Goal: Task Accomplishment & Management: Use online tool/utility

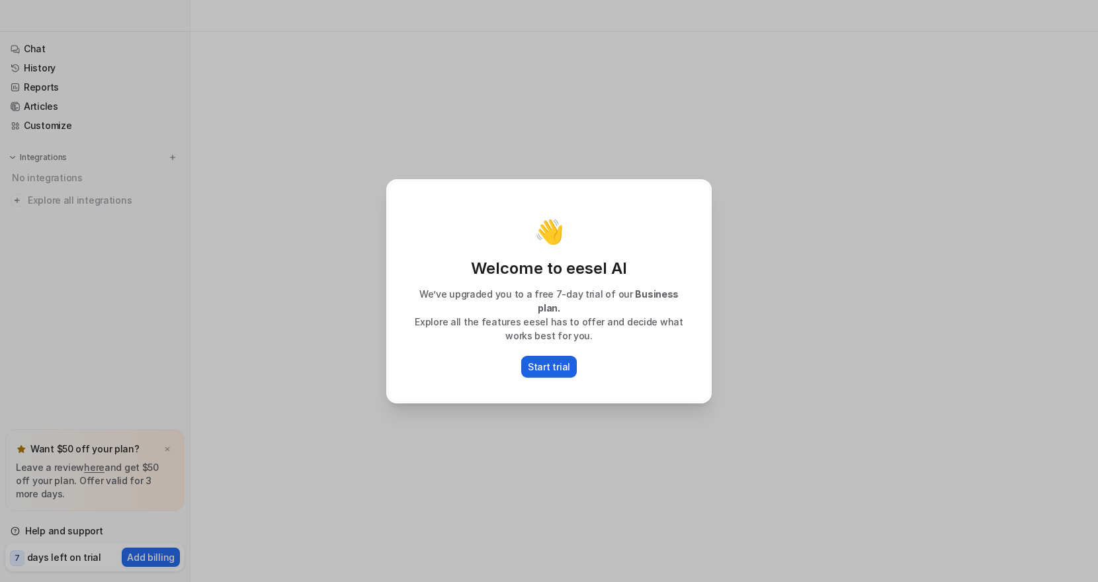
click at [544, 361] on p "Start trial" at bounding box center [549, 367] width 42 height 14
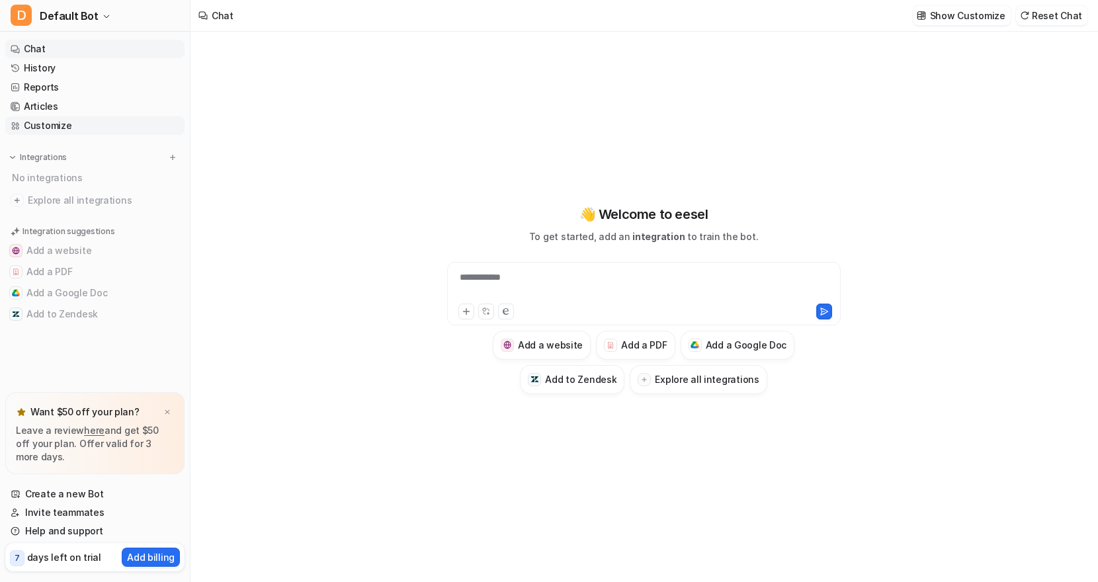
type textarea "**********"
click at [46, 313] on button "Add to Zendesk" at bounding box center [94, 314] width 179 height 21
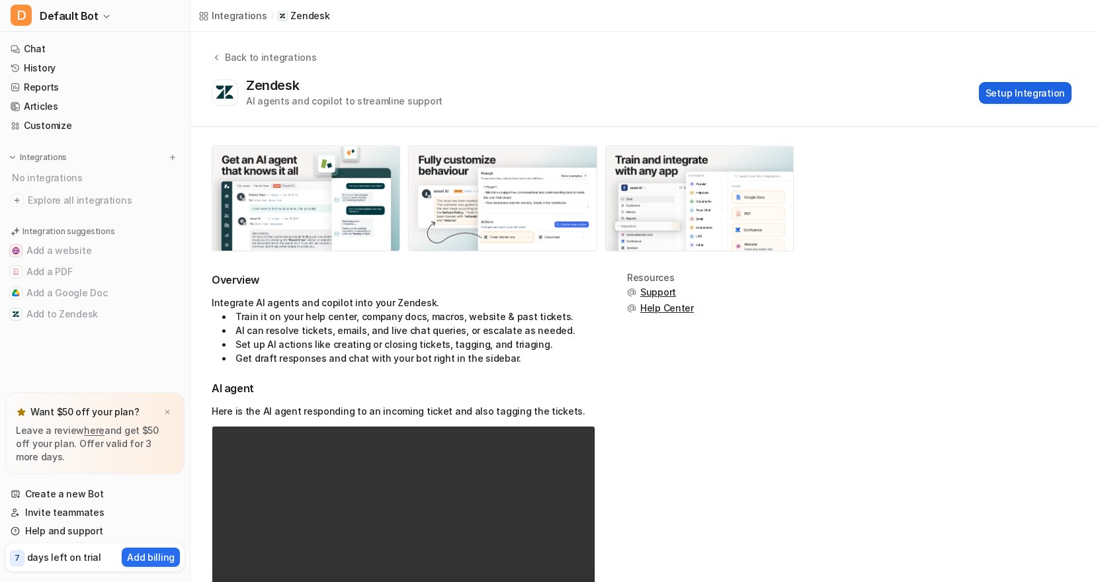
click at [1034, 92] on button "Setup Integration" at bounding box center [1025, 93] width 93 height 22
